Goal: Task Accomplishment & Management: Use online tool/utility

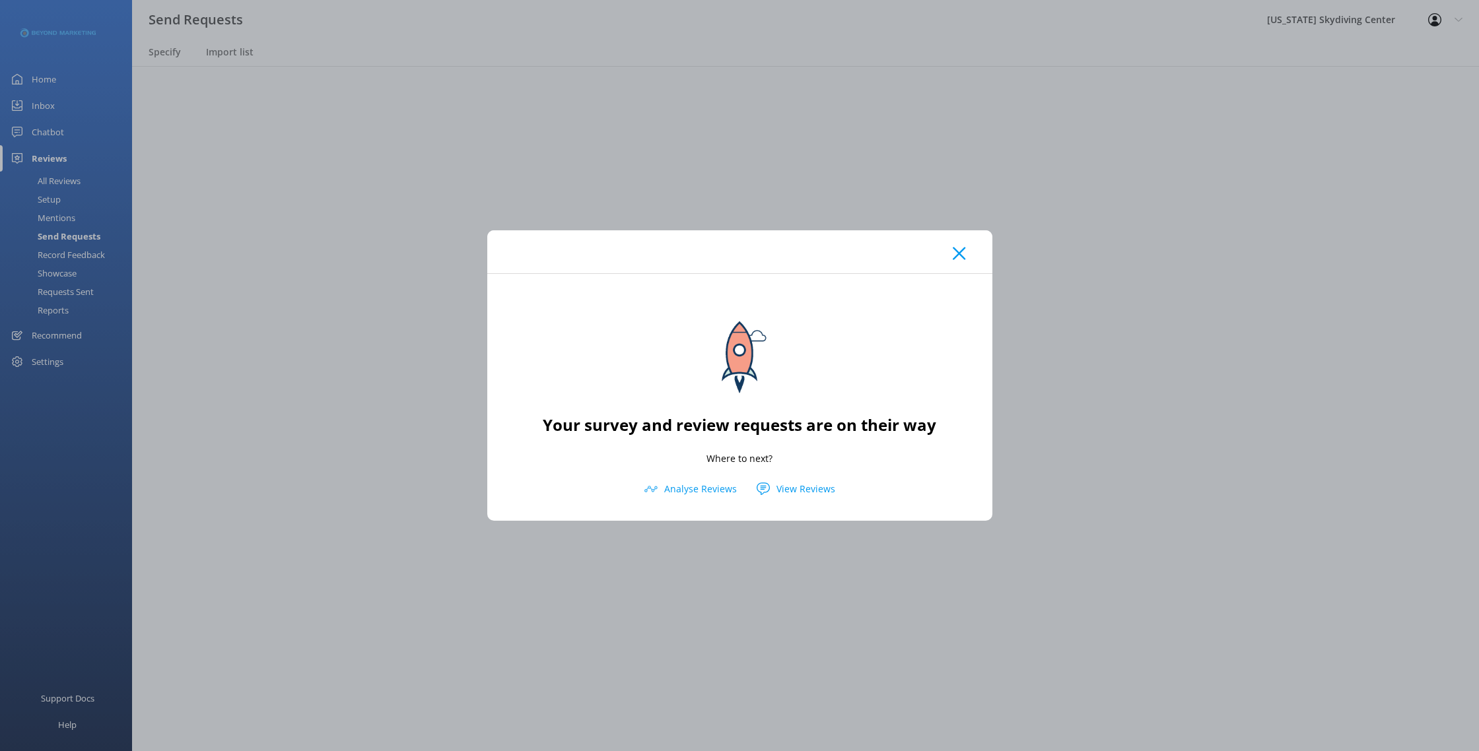
click at [959, 254] on use at bounding box center [959, 254] width 13 height 13
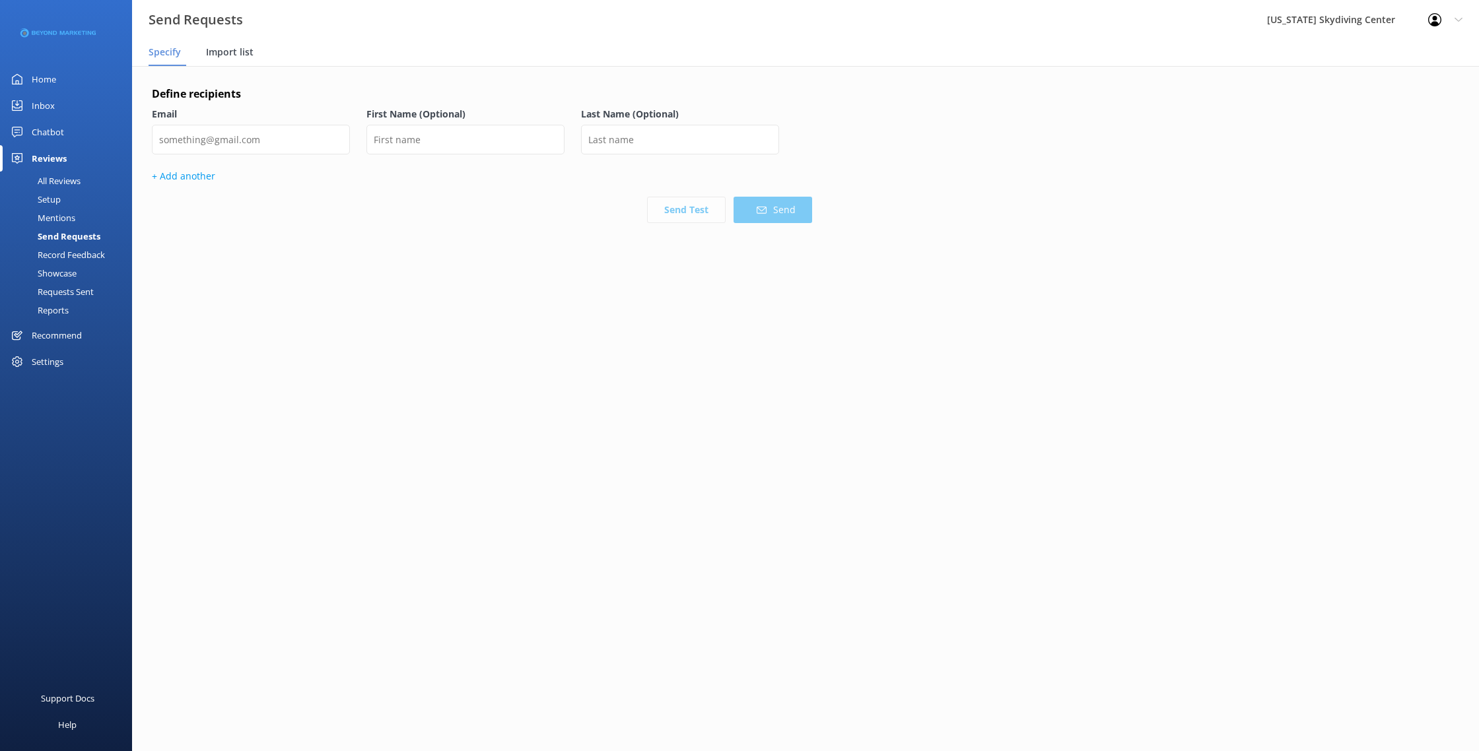
click at [238, 55] on span "Import list" at bounding box center [230, 52] width 48 height 13
